Goal: Information Seeking & Learning: Learn about a topic

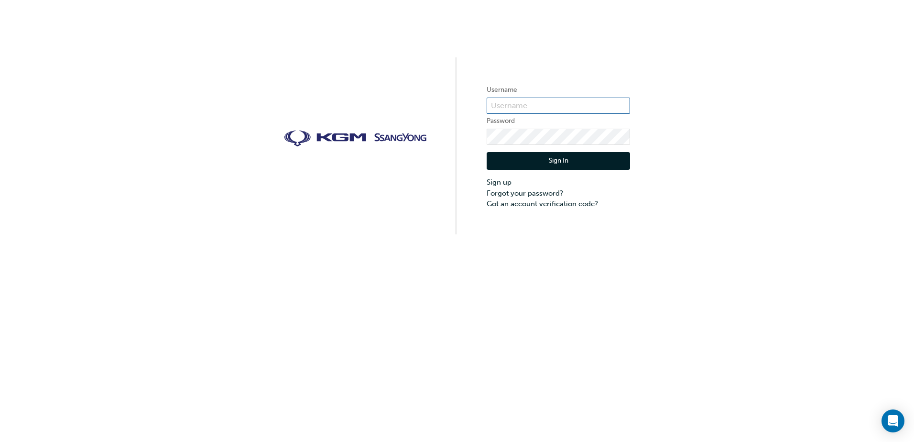
type input "[PERSON_NAME].[PERSON_NAME]"
click at [555, 157] on button "Sign In" at bounding box center [558, 161] width 143 height 18
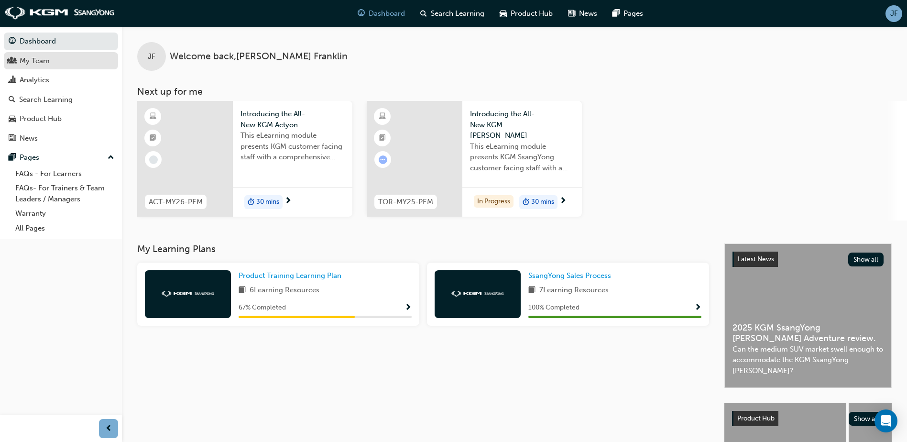
click at [64, 59] on div "My Team" at bounding box center [61, 61] width 105 height 12
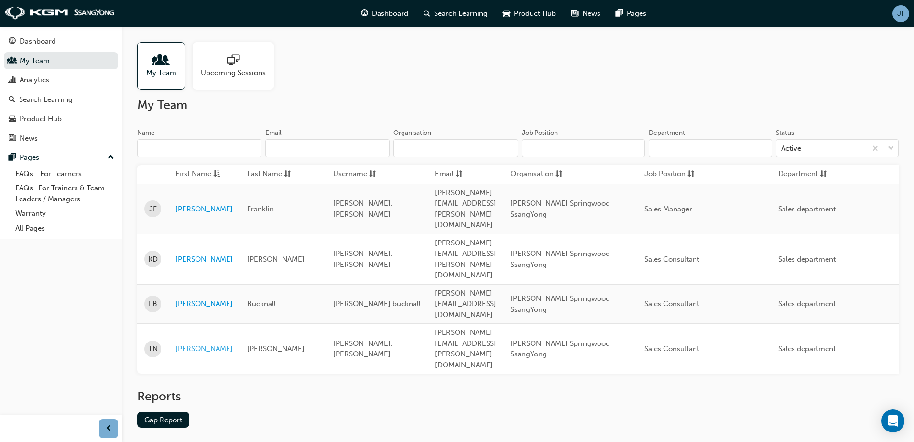
click at [182, 343] on link "[PERSON_NAME]" at bounding box center [203, 348] width 57 height 11
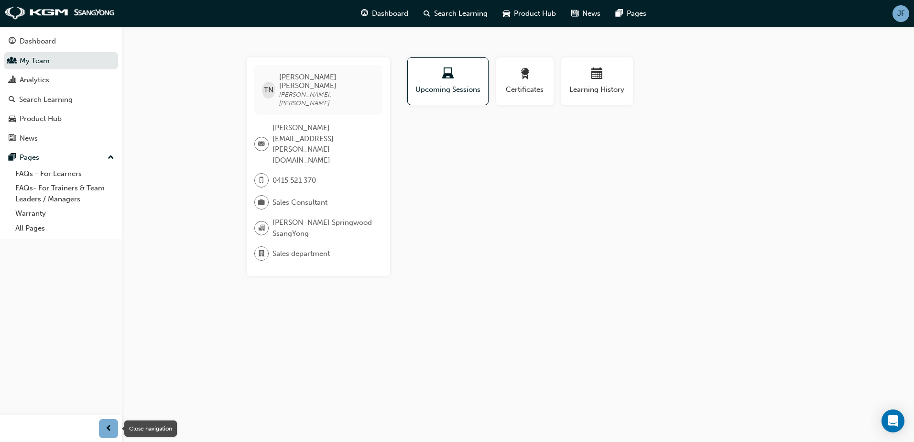
click at [111, 428] on span "prev-icon" at bounding box center [108, 429] width 7 height 12
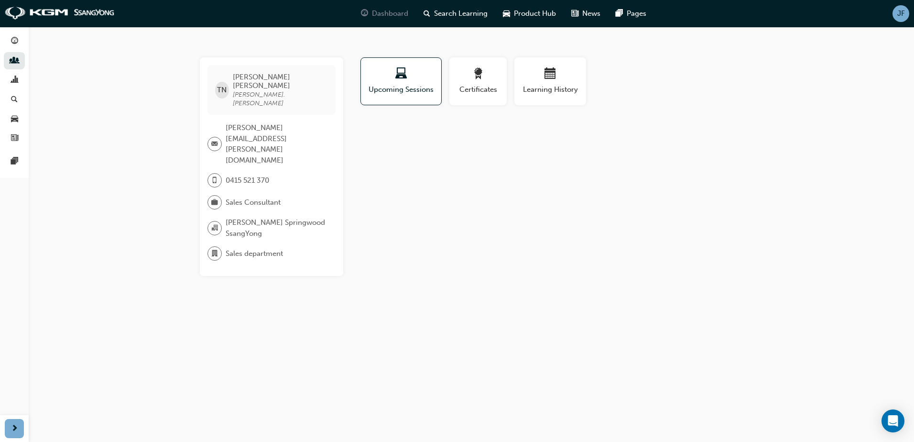
click at [397, 16] on span "Dashboard" at bounding box center [390, 13] width 36 height 11
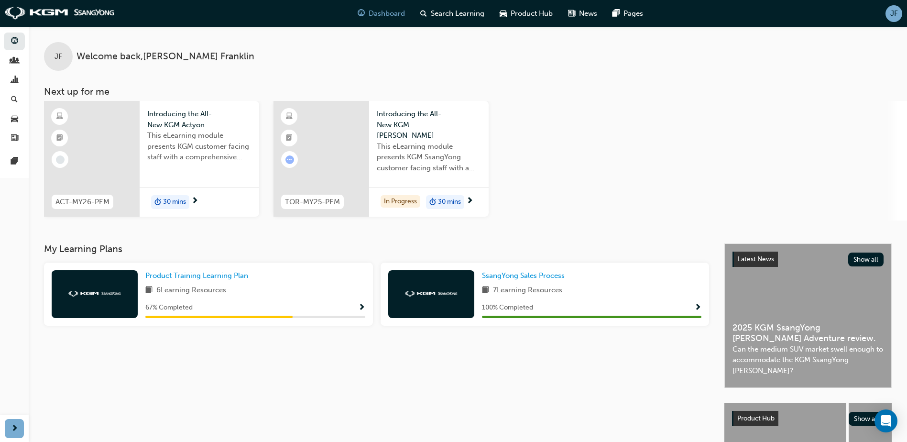
click at [897, 18] on span "JF" at bounding box center [894, 13] width 8 height 11
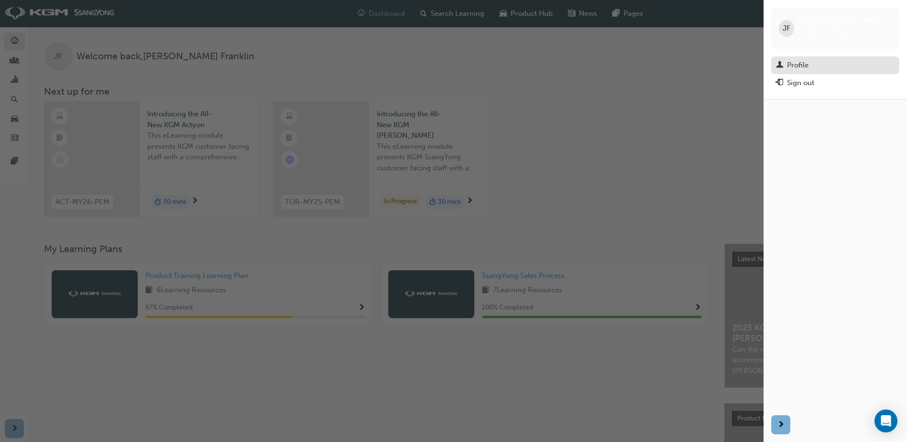
click at [786, 59] on div "Profile" at bounding box center [835, 65] width 119 height 12
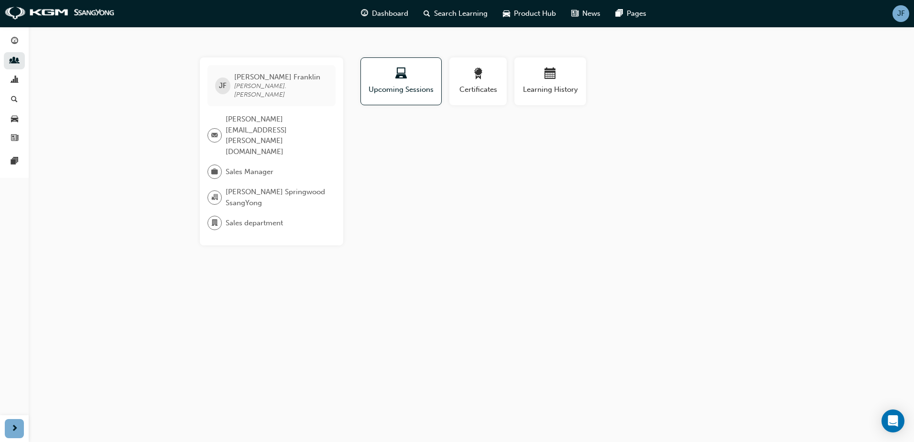
click at [224, 99] on div "[PERSON_NAME] [PERSON_NAME].franklin [EMAIL_ADDRESS][PERSON_NAME][DOMAIN_NAME] …" at bounding box center [271, 151] width 143 height 188
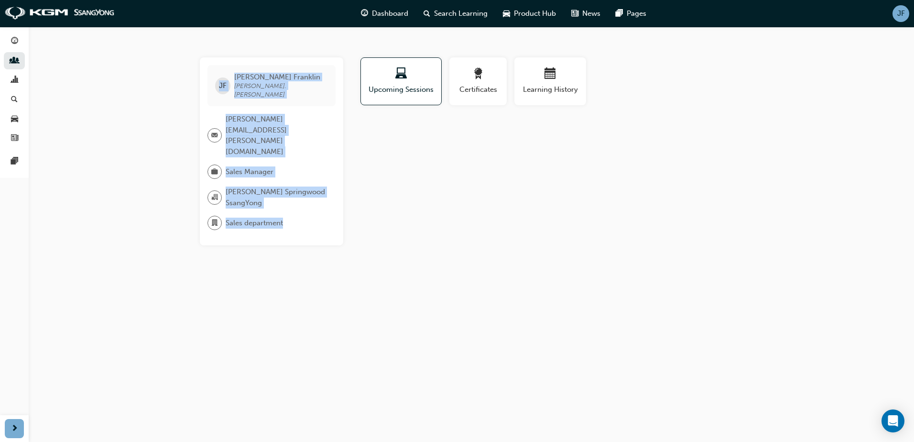
drag, startPoint x: 308, startPoint y: 182, endPoint x: 218, endPoint y: 68, distance: 145.4
click at [218, 68] on div "[PERSON_NAME] [PERSON_NAME].franklin [EMAIL_ADDRESS][PERSON_NAME][DOMAIN_NAME] …" at bounding box center [271, 151] width 143 height 188
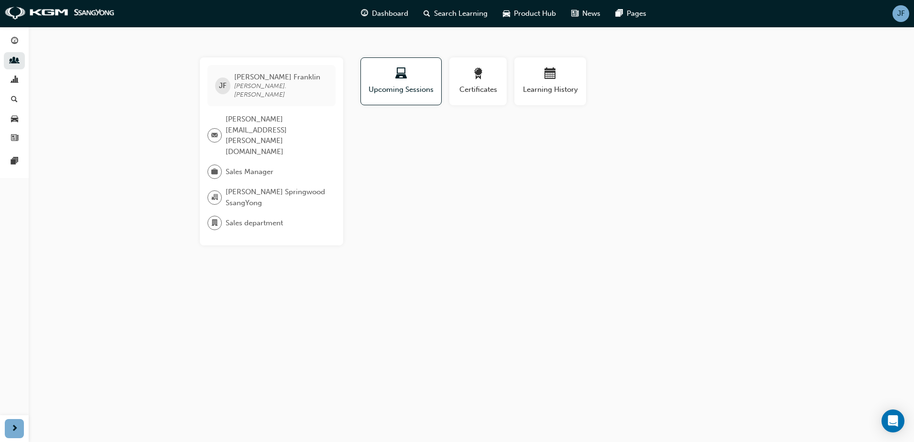
drag, startPoint x: 218, startPoint y: 68, endPoint x: 636, endPoint y: 240, distance: 452.4
click at [636, 240] on div "[PERSON_NAME] [PERSON_NAME].franklin [EMAIL_ADDRESS][PERSON_NAME][DOMAIN_NAME] …" at bounding box center [457, 221] width 914 height 442
click at [12, 59] on span "people-icon" at bounding box center [14, 61] width 7 height 9
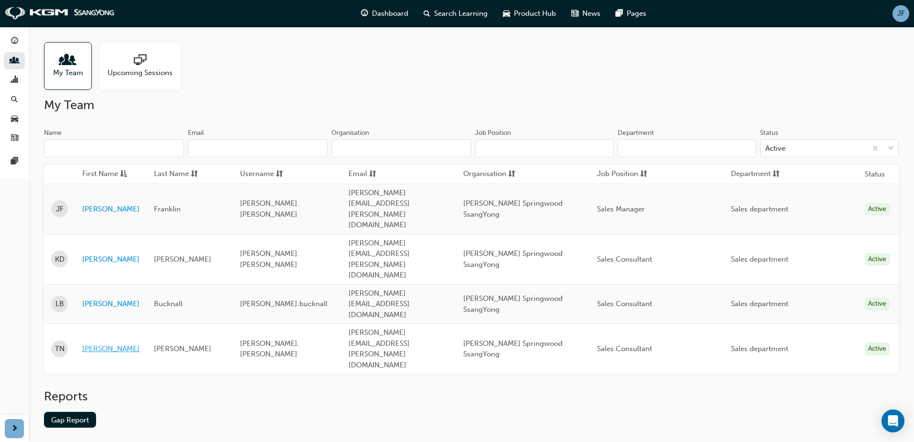
click at [97, 343] on link "[PERSON_NAME]" at bounding box center [110, 348] width 57 height 11
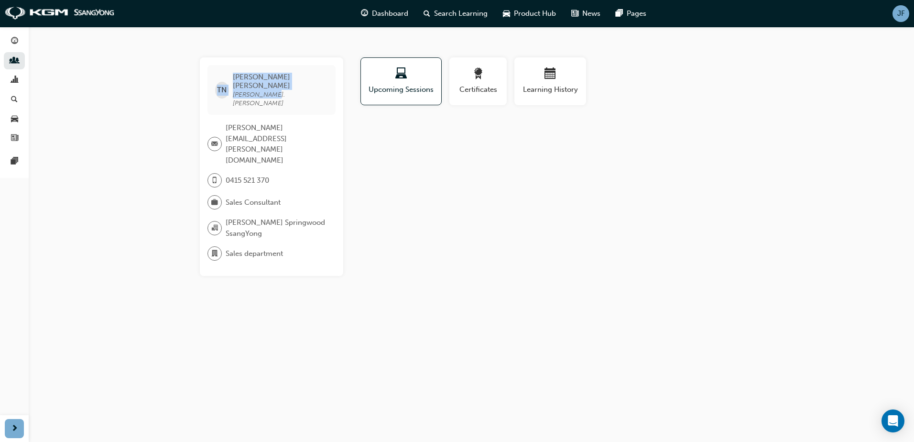
drag, startPoint x: 291, startPoint y: 87, endPoint x: 220, endPoint y: 88, distance: 70.8
click at [220, 88] on div "TN [PERSON_NAME] [PERSON_NAME].[PERSON_NAME]" at bounding box center [272, 90] width 128 height 50
drag, startPoint x: 220, startPoint y: 88, endPoint x: 361, endPoint y: 153, distance: 155.3
click at [361, 153] on div "Profile Upcoming Sessions Certificates Learning History TN [PERSON_NAME] [PERSO…" at bounding box center [551, 166] width 384 height 219
